Goal: Task Accomplishment & Management: Manage account settings

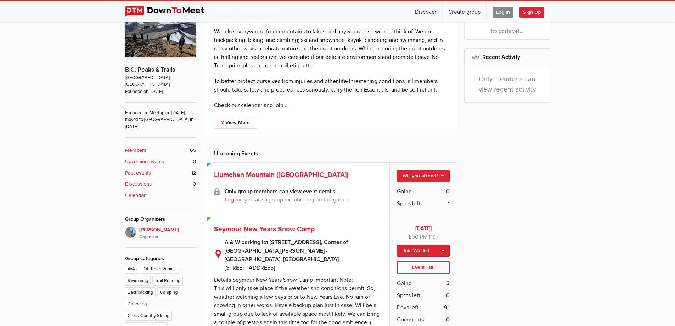
scroll to position [213, 0]
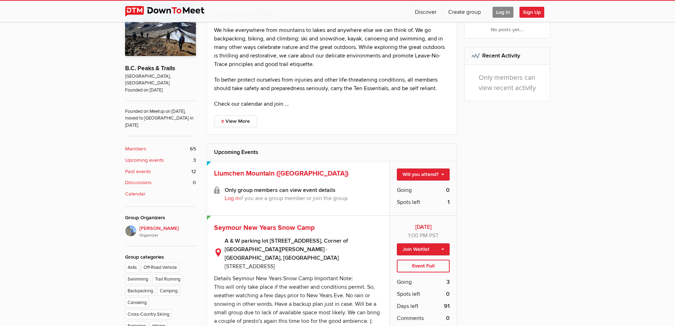
click at [192, 145] on span "65" at bounding box center [193, 149] width 6 height 8
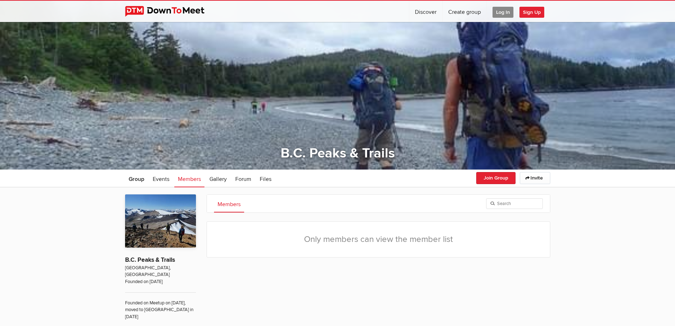
scroll to position [13, 0]
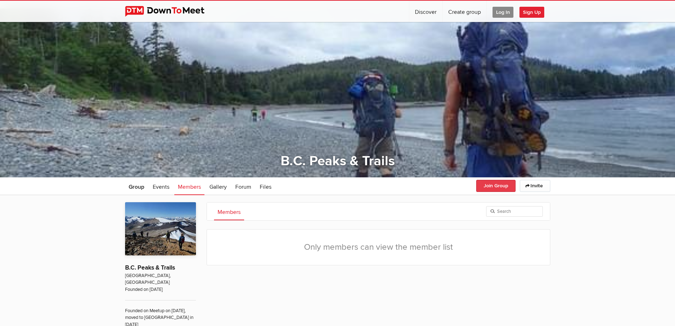
click at [496, 183] on button "Join Group" at bounding box center [496, 186] width 39 height 12
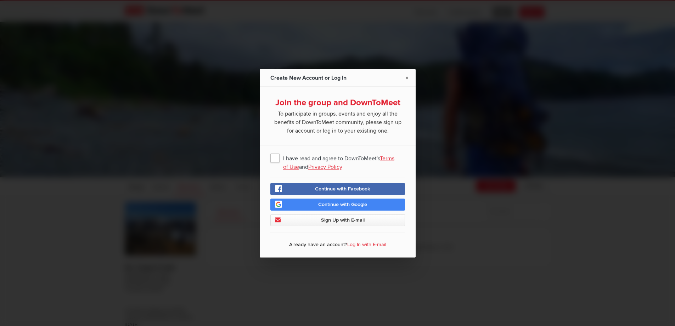
click at [275, 159] on span "I have read and agree to DownToMeet's Terms of Use and Privacy Policy" at bounding box center [338, 157] width 135 height 13
click at [0, 0] on input "I have read and agree to DownToMeet's Terms of Use and Privacy Policy" at bounding box center [0, 0] width 0 height 0
click at [344, 218] on span "Sign Up with E-mail" at bounding box center [343, 220] width 44 height 6
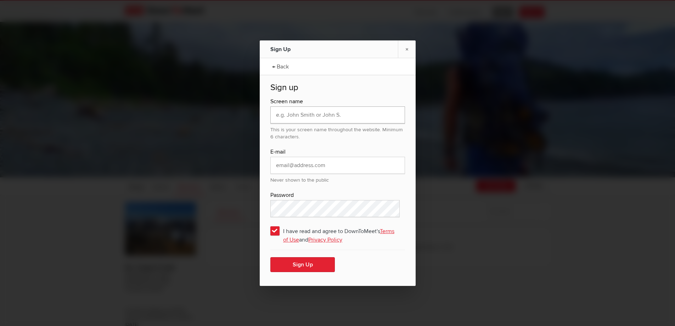
click at [345, 116] on input "text" at bounding box center [338, 114] width 135 height 17
type input "[PERSON_NAME]"
click at [335, 166] on input "email" at bounding box center [338, 165] width 135 height 17
type input "[EMAIL_ADDRESS][DOMAIN_NAME]"
click at [300, 262] on button "Sign Up" at bounding box center [303, 264] width 65 height 15
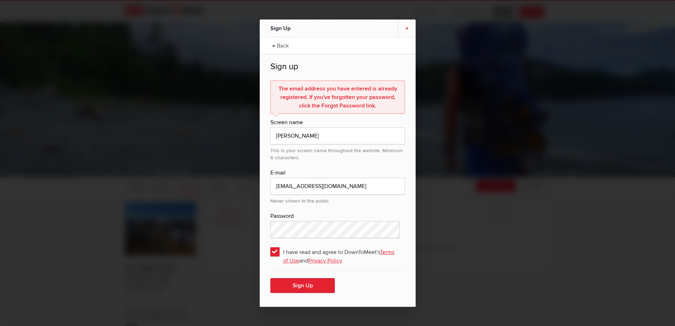
click at [409, 28] on link "×" at bounding box center [407, 28] width 18 height 17
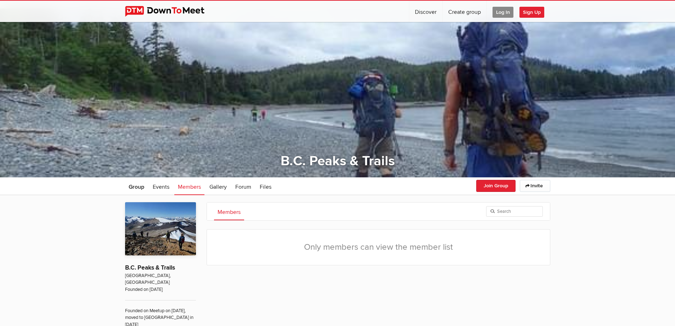
click at [501, 10] on span "Log In" at bounding box center [503, 12] width 21 height 11
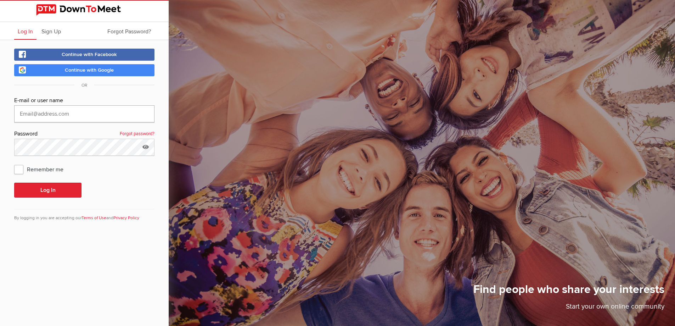
click at [82, 111] on input "text" at bounding box center [84, 113] width 140 height 17
type input "[EMAIL_ADDRESS][DOMAIN_NAME]"
click at [19, 169] on span "Remember me" at bounding box center [42, 169] width 56 height 13
click at [14, 163] on input "Remember me" at bounding box center [14, 162] width 0 height 0
checkbox input "true"
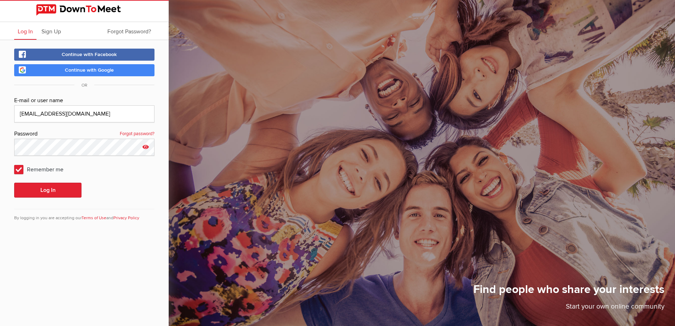
click at [145, 145] on icon at bounding box center [145, 147] width 11 height 16
click at [54, 186] on button "Log In" at bounding box center [47, 190] width 67 height 15
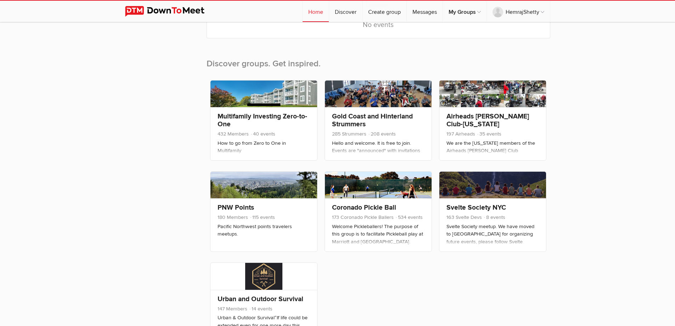
scroll to position [248, 0]
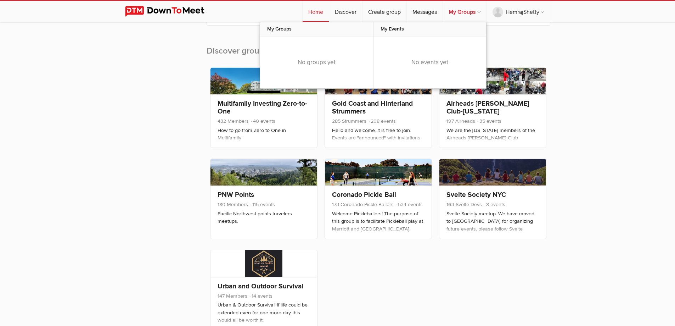
click at [461, 9] on link "My Groups" at bounding box center [465, 11] width 44 height 21
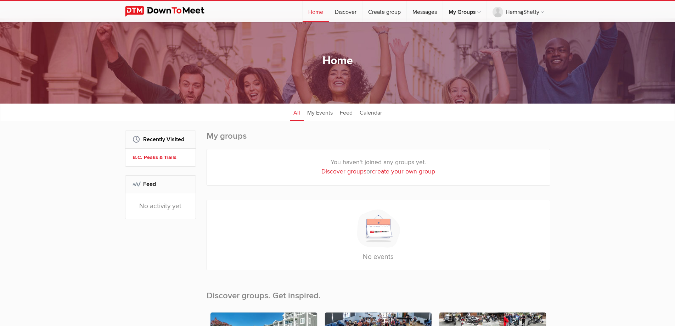
scroll to position [0, 0]
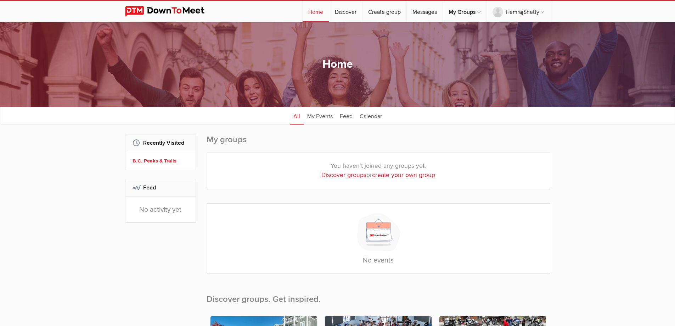
click at [339, 174] on link "Discover groups" at bounding box center [344, 174] width 45 height 7
select select "null"
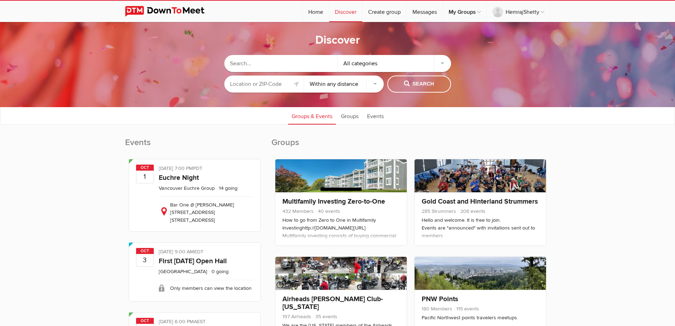
click at [262, 62] on input "text" at bounding box center [280, 63] width 113 height 17
type input "BC Peaks and Trails"
click at [421, 81] on span "Search" at bounding box center [419, 84] width 30 height 8
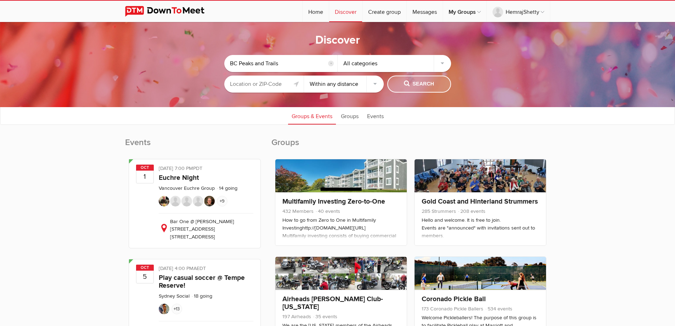
click at [412, 81] on span "Search" at bounding box center [419, 84] width 30 height 8
click at [284, 63] on input "BC Peaks and Trails" at bounding box center [280, 63] width 113 height 17
click at [440, 61] on div "All categories" at bounding box center [394, 63] width 113 height 17
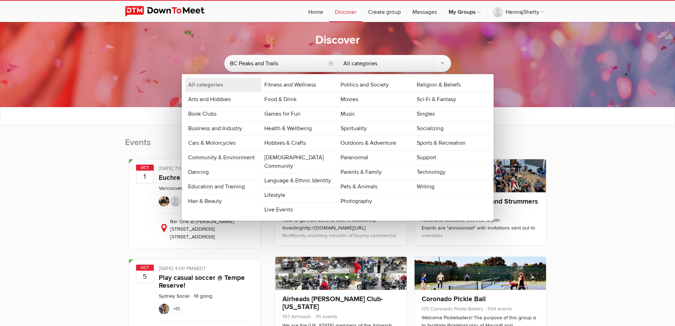
click at [380, 139] on link "Outdoors & Adventure" at bounding box center [376, 143] width 76 height 14
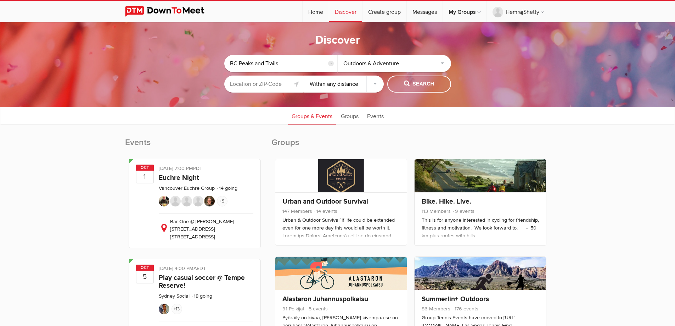
click at [285, 84] on input "text" at bounding box center [264, 84] width 80 height 17
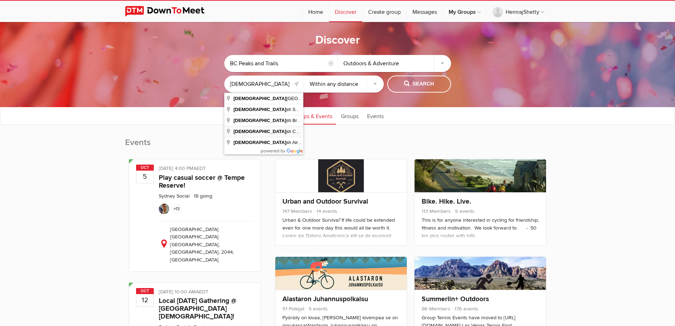
type input "[GEOGRAPHIC_DATA], [GEOGRAPHIC_DATA]"
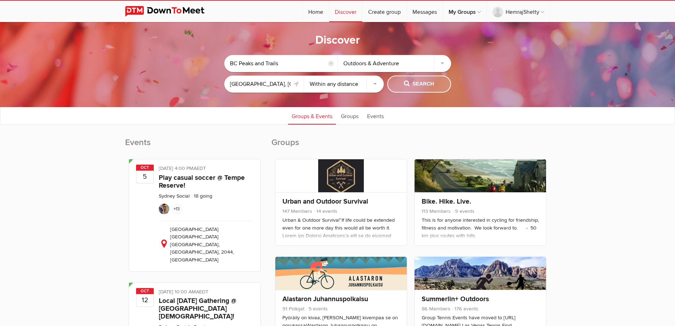
click at [419, 81] on span "Search" at bounding box center [419, 84] width 30 height 8
click at [284, 62] on input "BC Peaks and Trails" at bounding box center [280, 63] width 113 height 17
click at [330, 62] on input "reset" at bounding box center [331, 64] width 6 height 6
click at [271, 64] on input "text" at bounding box center [280, 63] width 113 height 17
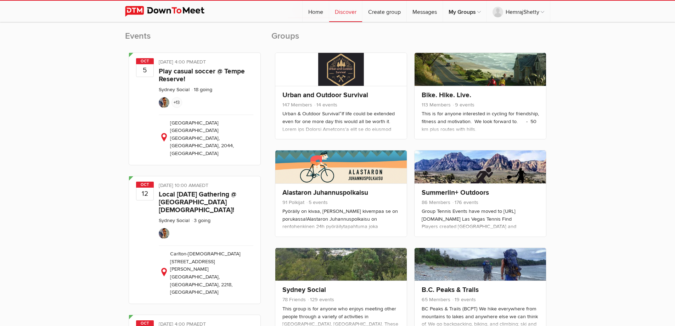
scroll to position [213, 0]
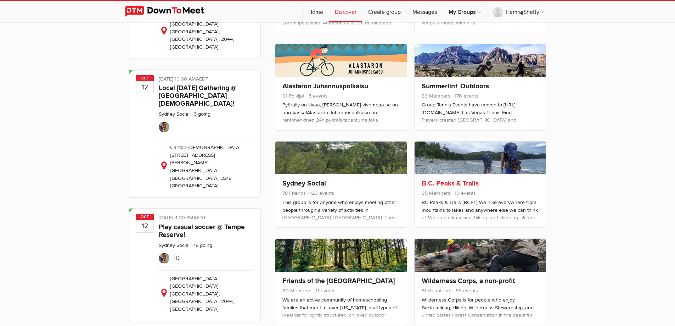
click at [466, 182] on link "B.C. Peaks & Trails" at bounding box center [450, 183] width 57 height 9
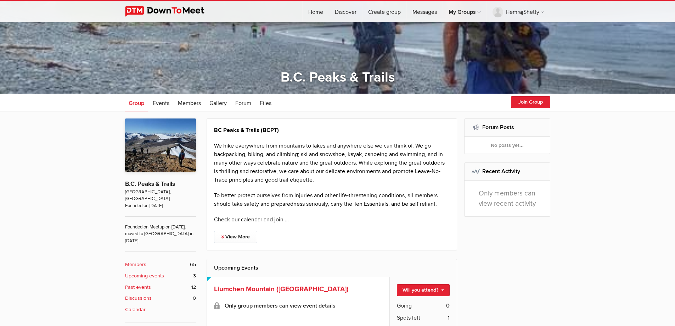
scroll to position [106, 0]
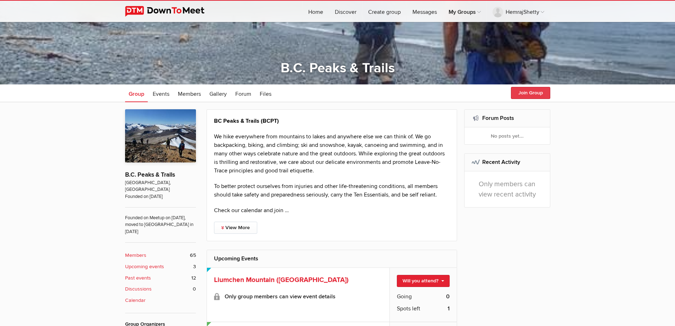
click at [526, 90] on button "Join Group" at bounding box center [530, 93] width 39 height 12
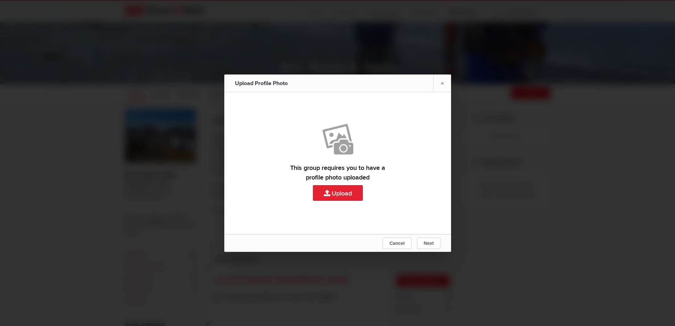
click at [338, 189] on link "Upload" at bounding box center [337, 163] width 227 height 142
type input "C:\fakepath\IMG_4252.HEIC"
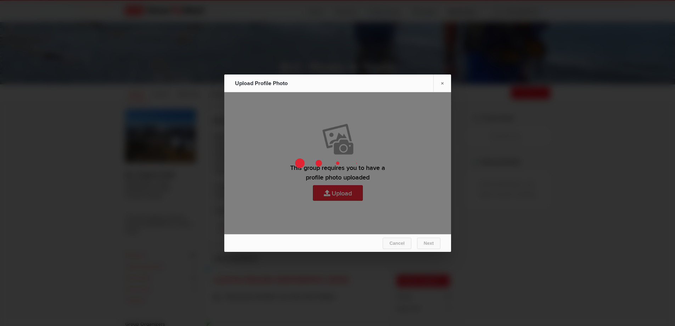
click at [556, 114] on div at bounding box center [337, 163] width 675 height 326
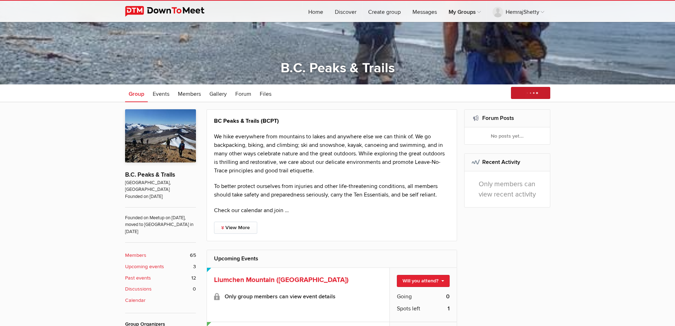
click at [524, 94] on div "Join Group Invite Invite by email Share on Facebook Send Message Message in Wha…" at bounding box center [529, 93] width 42 height 13
click at [530, 93] on div "Join Group Invite Invite by email Share on Facebook Send Message Message in Wha…" at bounding box center [529, 93] width 42 height 13
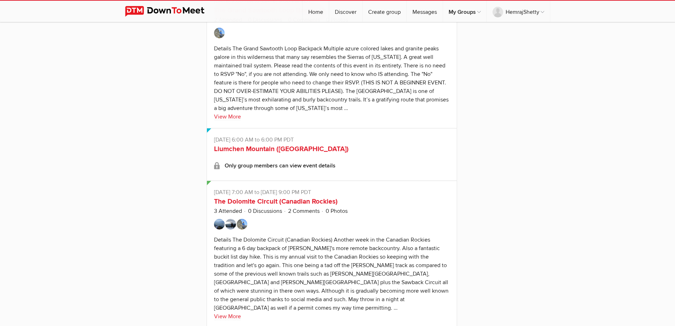
scroll to position [1276, 0]
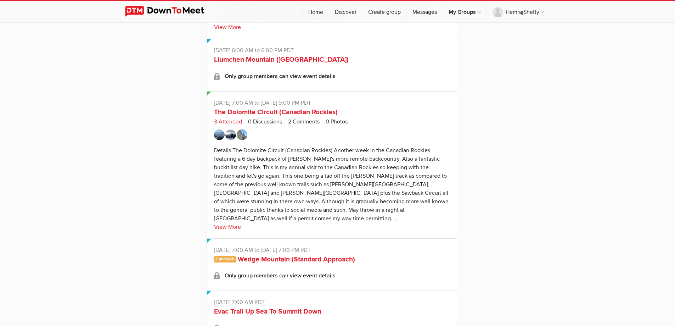
click at [227, 118] on link "3 Attended" at bounding box center [228, 121] width 28 height 7
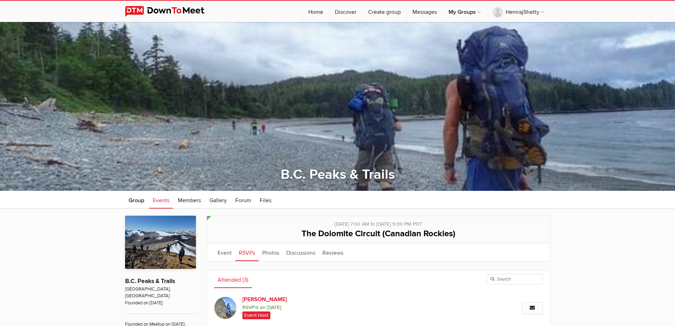
click at [594, 84] on div at bounding box center [337, 106] width 675 height 169
click at [136, 198] on span "Group" at bounding box center [137, 200] width 16 height 7
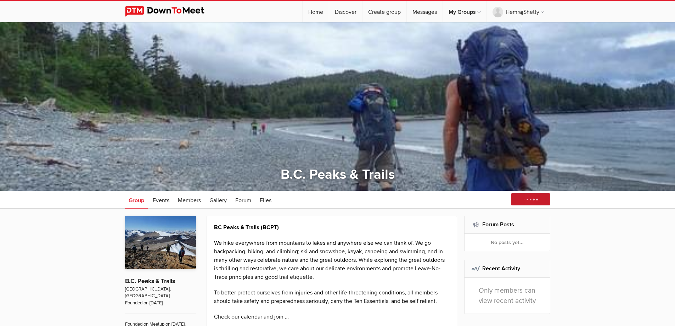
click at [527, 196] on div "Join Group Invite Invite by email Share on Facebook Send Message Message in Wha…" at bounding box center [529, 199] width 42 height 13
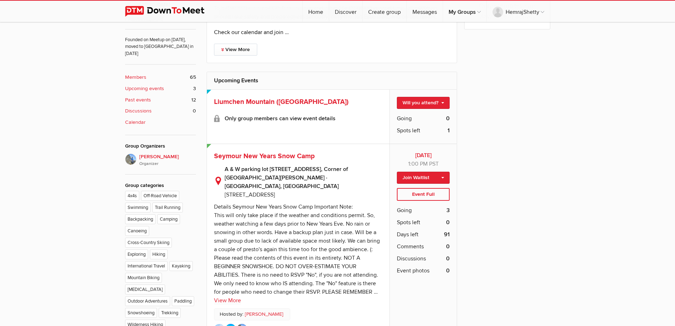
scroll to position [319, 0]
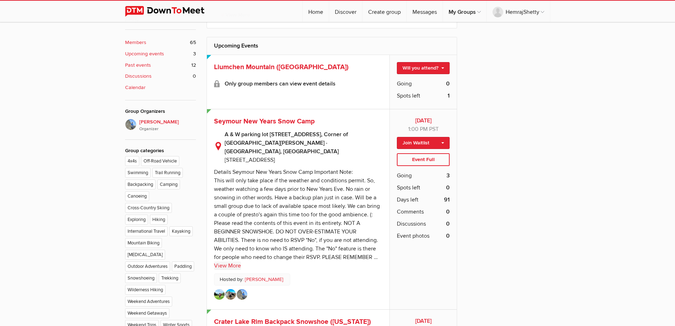
click at [229, 261] on link "View More" at bounding box center [227, 265] width 27 height 9
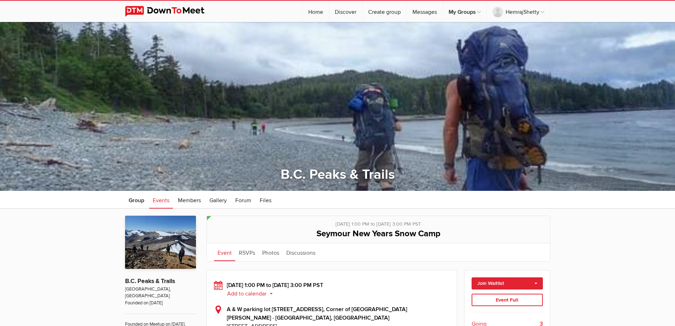
click at [223, 252] on link "Event" at bounding box center [224, 252] width 21 height 18
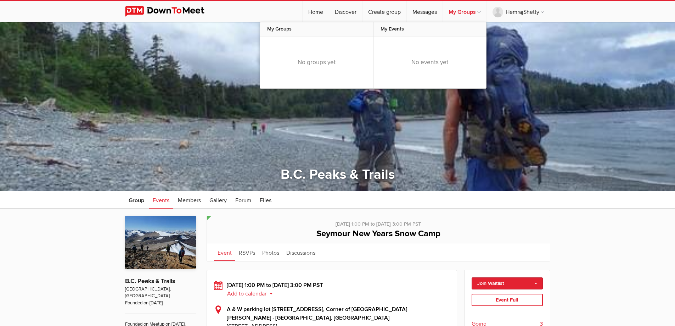
click at [469, 12] on link "My Groups" at bounding box center [465, 11] width 44 height 21
click at [321, 62] on div "No groups yet" at bounding box center [316, 63] width 113 height 52
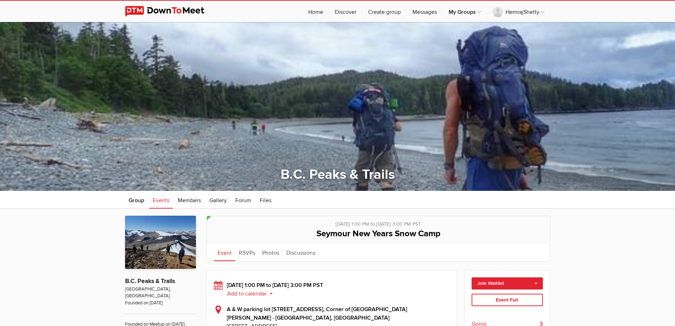
drag, startPoint x: 609, startPoint y: 262, endPoint x: 603, endPoint y: 248, distance: 14.6
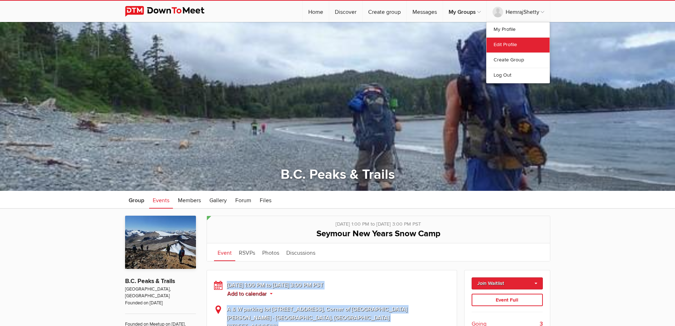
click at [509, 44] on link "Edit Profile" at bounding box center [518, 44] width 63 height 15
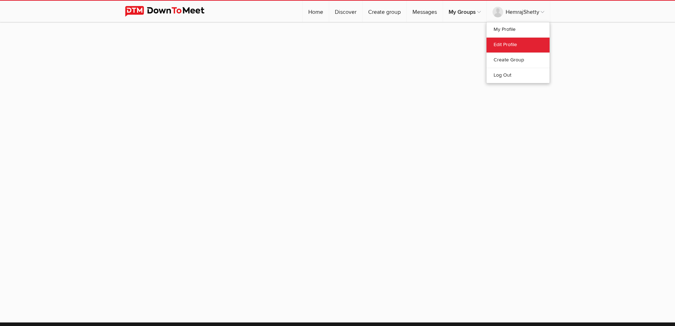
select select
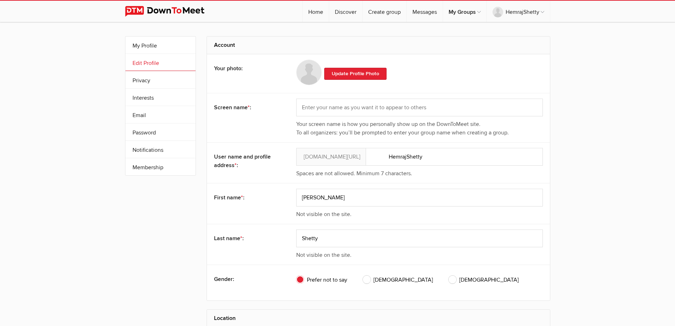
click at [370, 278] on span "[DEMOGRAPHIC_DATA]" at bounding box center [398, 279] width 70 height 9
click at [363, 275] on input "[DEMOGRAPHIC_DATA]" at bounding box center [363, 275] width 0 height 0
radio input "true"
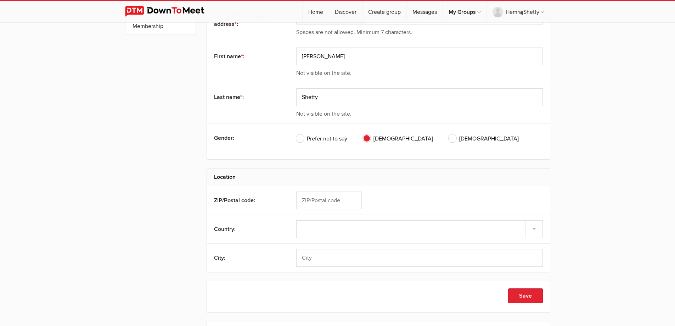
scroll to position [142, 0]
click at [348, 200] on input "text" at bounding box center [329, 200] width 66 height 18
type input "98029"
click at [324, 227] on select "Select country [GEOGRAPHIC_DATA] –––––––––– [GEOGRAPHIC_DATA] [GEOGRAPHIC_DATA]…" at bounding box center [419, 228] width 247 height 18
select select "[GEOGRAPHIC_DATA]"
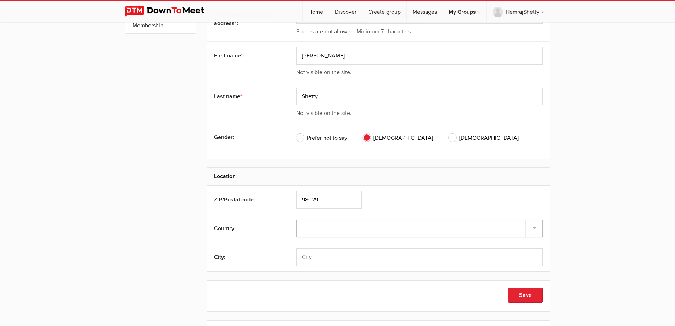
click at [296, 219] on select "Select country [GEOGRAPHIC_DATA] –––––––––– [GEOGRAPHIC_DATA] [GEOGRAPHIC_DATA]…" at bounding box center [419, 228] width 247 height 18
click at [325, 256] on select "[US_STATE] [US_STATE] [US_STATE] [US_STATE] [US_STATE] Armed Forces Americas Ar…" at bounding box center [419, 257] width 247 height 18
select select "WA"
click at [296, 248] on select "[US_STATE] [US_STATE] [US_STATE] [US_STATE] [US_STATE] Armed Forces Americas Ar…" at bounding box center [419, 257] width 247 height 18
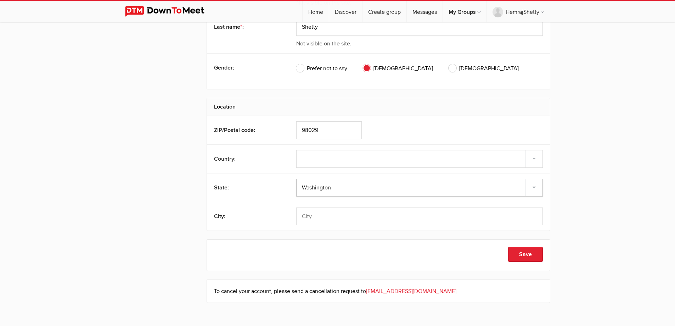
scroll to position [213, 0]
click at [320, 216] on input "text" at bounding box center [419, 215] width 247 height 18
type input "Issaquah"
click at [524, 254] on button "Save" at bounding box center [525, 252] width 35 height 15
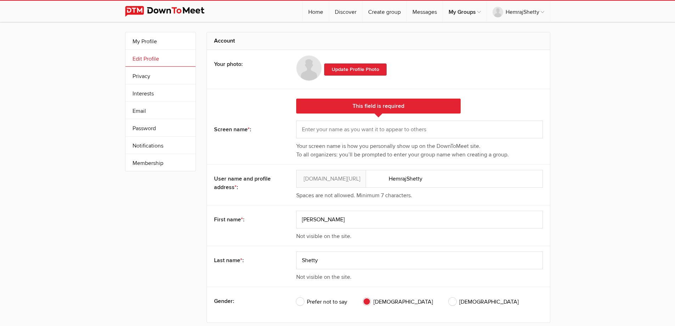
scroll to position [0, 0]
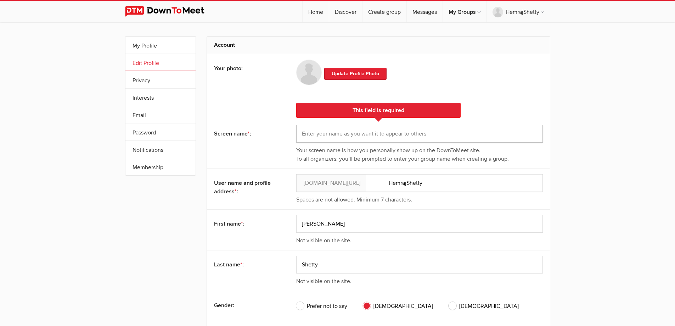
click at [341, 135] on input "text" at bounding box center [419, 134] width 247 height 18
type input "[PERSON_NAME]"
click at [620, 116] on div "My Profile Edit Profile More Privacy Interests Email Password Notifications Sub…" at bounding box center [337, 296] width 675 height 548
